Goal: Use online tool/utility: Utilize a website feature to perform a specific function

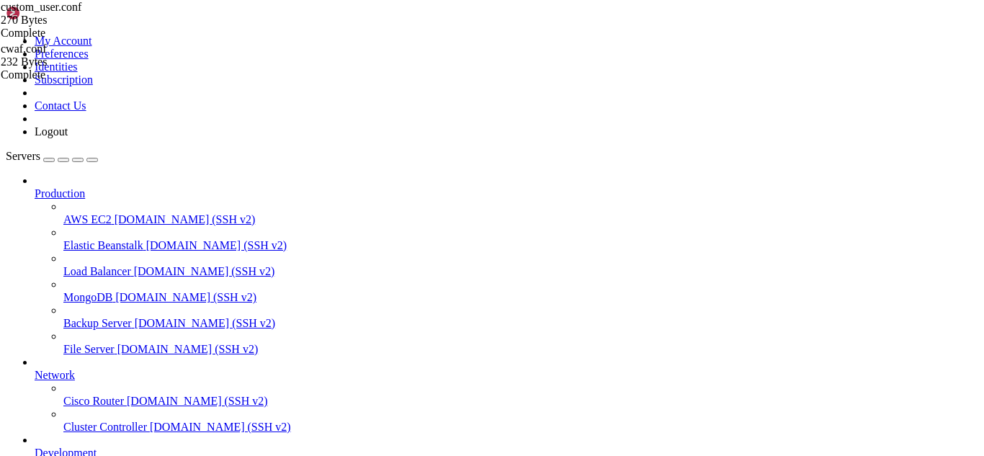
scroll to position [14384, 0]
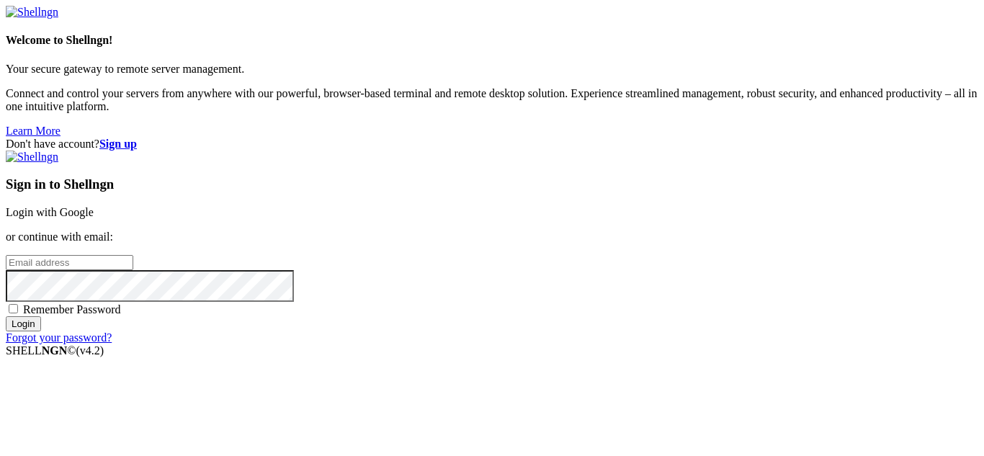
click at [94, 206] on link "Login with Google" at bounding box center [50, 212] width 88 height 12
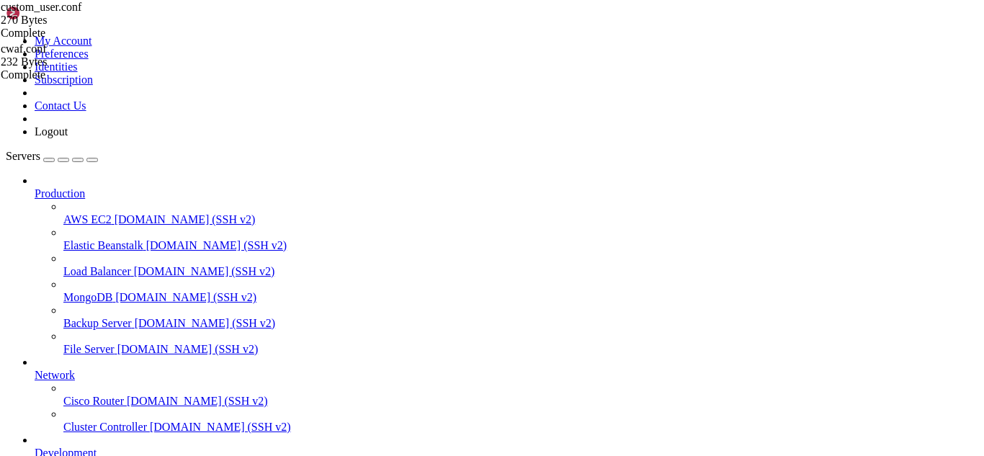
scroll to position [14445, 0]
drag, startPoint x: 174, startPoint y: 1240, endPoint x: 158, endPoint y: 1238, distance: 16.7
drag, startPoint x: 413, startPoint y: 1214, endPoint x: 9, endPoint y: 1201, distance: 403.8
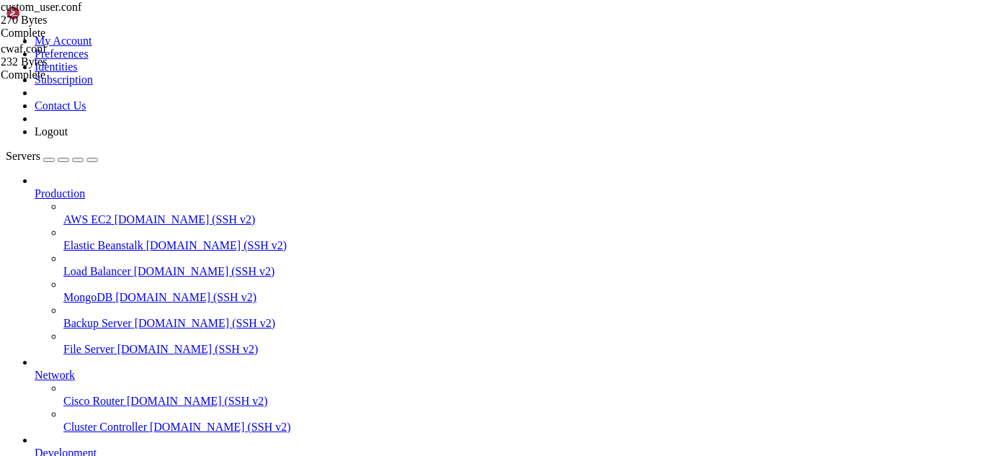
drag, startPoint x: 416, startPoint y: 1217, endPoint x: 12, endPoint y: 1204, distance: 403.8
copy div "[root@hosting ~]# ls -l /root/.[DOMAIN_NAME][URL][DOMAIN_NAME] -rw-r--r--. 1 ro…"
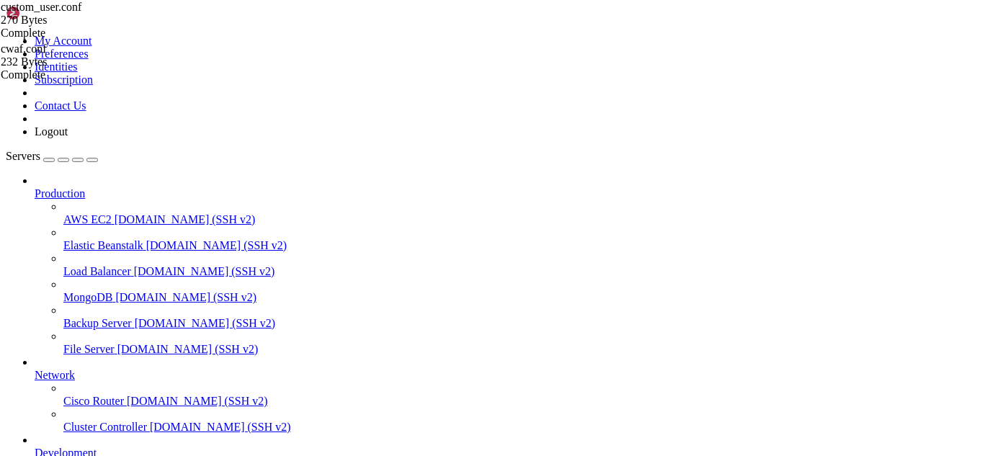
drag, startPoint x: 334, startPoint y: 1252, endPoint x: 306, endPoint y: 1239, distance: 31.0
